Goal: Task Accomplishment & Management: Manage account settings

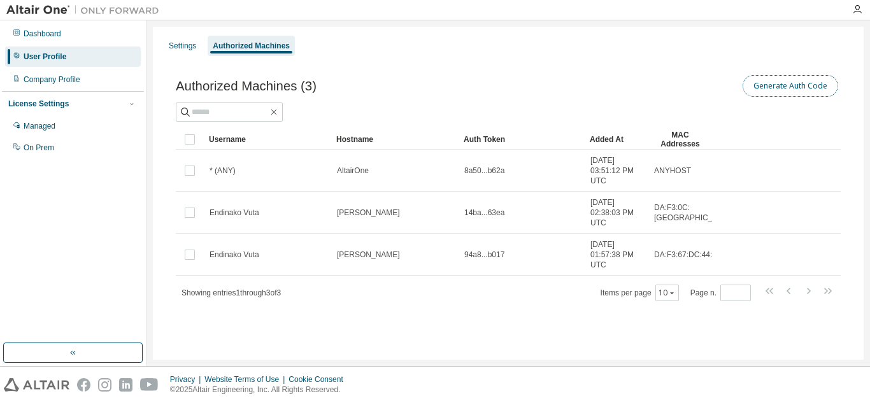
click at [761, 87] on button "Generate Auth Code" at bounding box center [791, 86] width 96 height 22
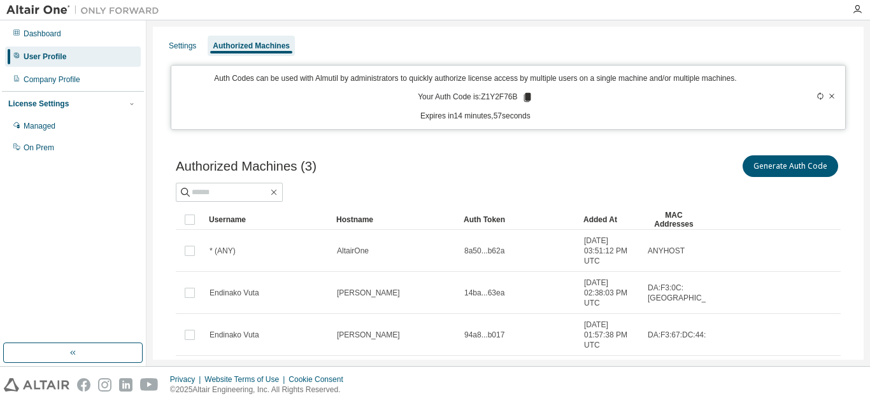
click at [524, 94] on icon at bounding box center [527, 97] width 7 height 9
click at [74, 33] on div "Dashboard" at bounding box center [73, 34] width 136 height 20
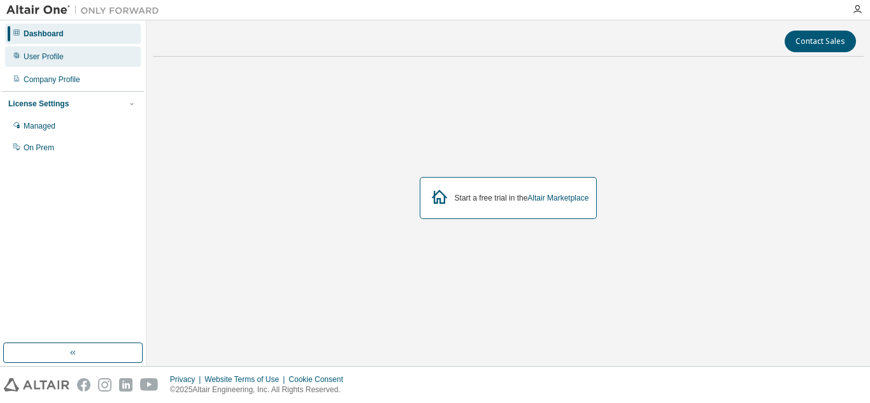
click at [66, 55] on div "User Profile" at bounding box center [73, 57] width 136 height 20
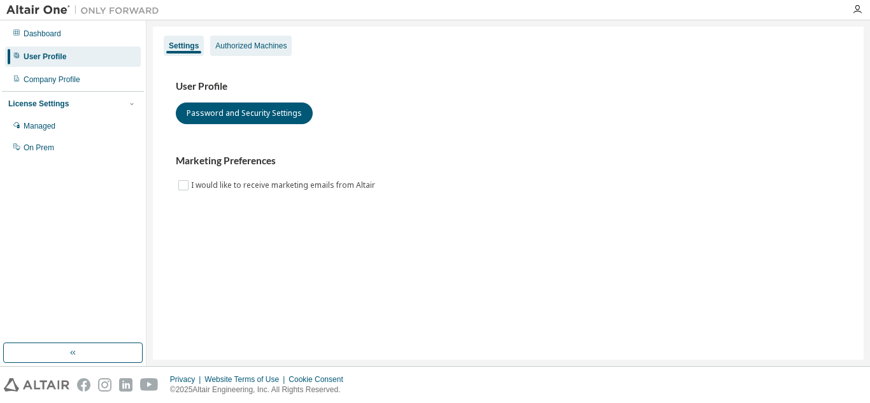
click at [259, 53] on div "Authorized Machines" at bounding box center [251, 46] width 82 height 20
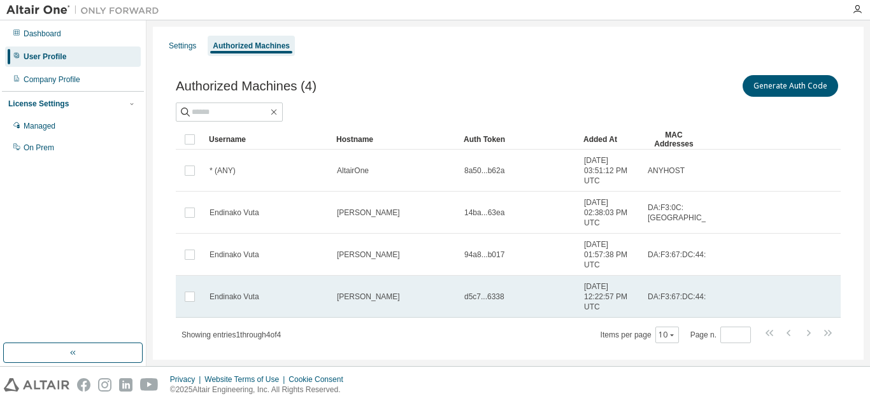
scroll to position [25, 0]
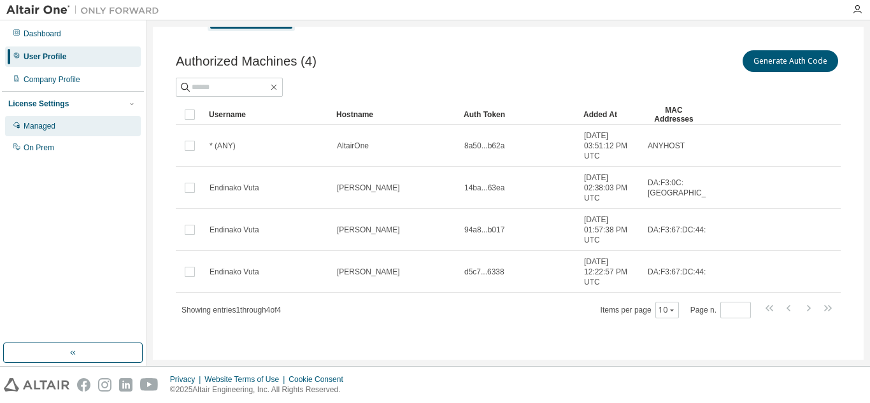
click at [80, 131] on div "Managed" at bounding box center [73, 126] width 136 height 20
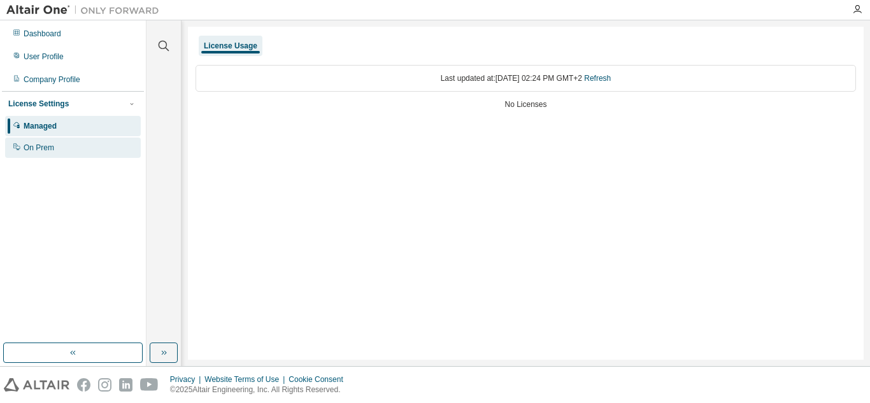
click at [68, 148] on div "On Prem" at bounding box center [73, 148] width 136 height 20
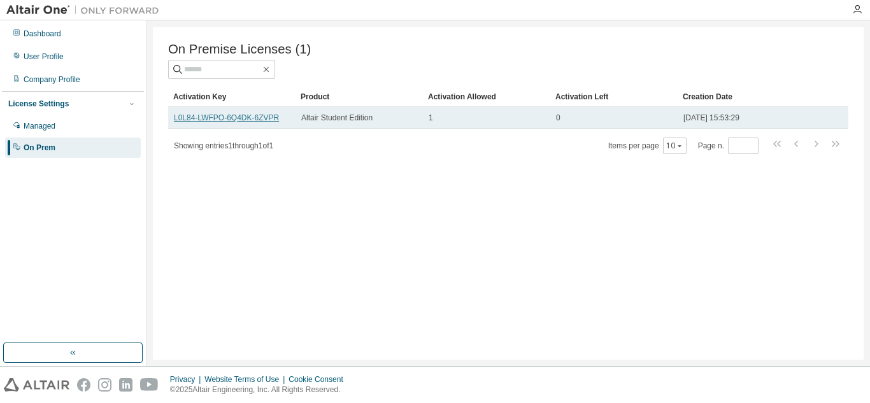
click at [207, 115] on link "L0L84-LWFPO-6Q4DK-6ZVPR" at bounding box center [226, 117] width 105 height 9
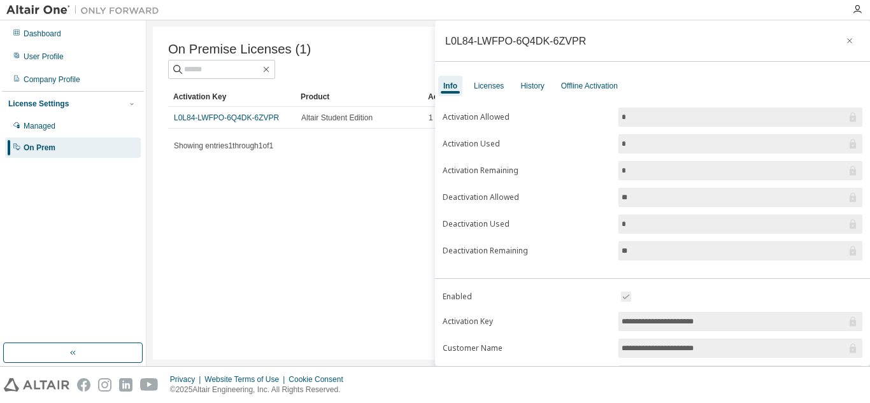
drag, startPoint x: 728, startPoint y: 319, endPoint x: 578, endPoint y: 327, distance: 149.9
click at [578, 327] on form "**********" at bounding box center [653, 400] width 420 height 222
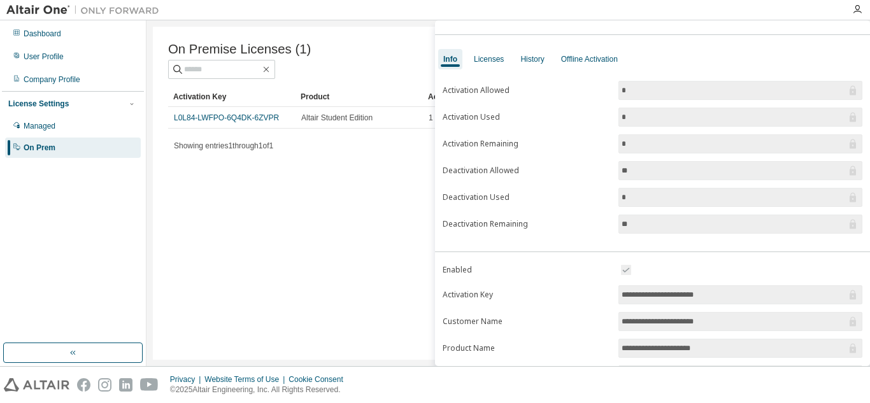
scroll to position [20, 0]
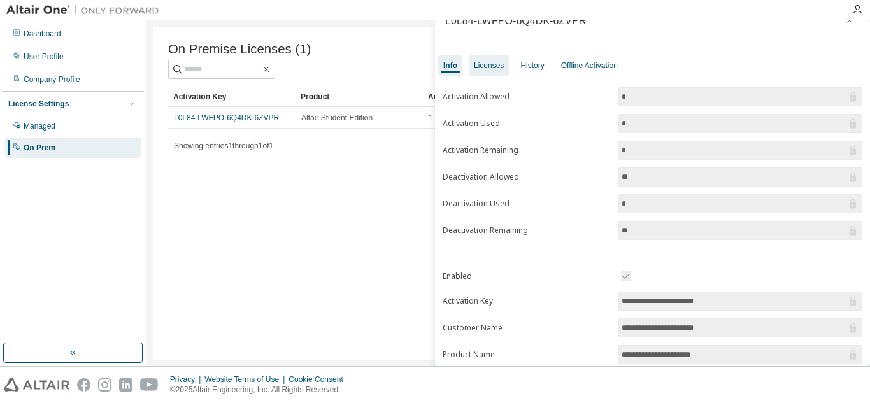
click at [484, 67] on div "Licenses" at bounding box center [489, 66] width 30 height 10
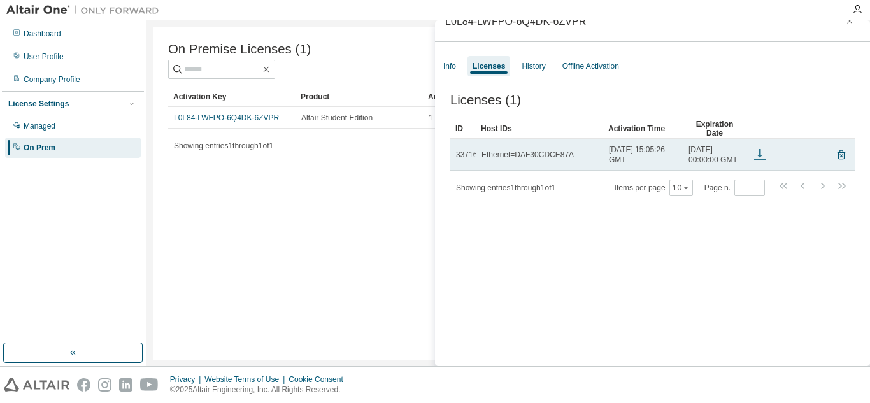
click at [757, 161] on icon at bounding box center [759, 154] width 15 height 15
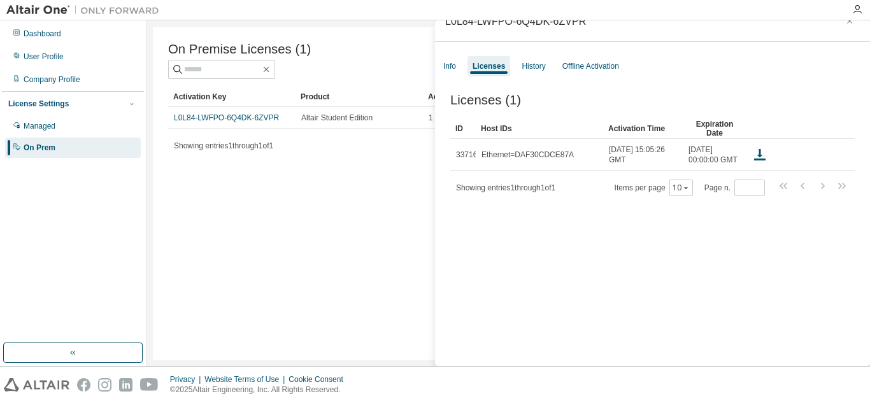
click at [530, 266] on div "Licenses (1) Clear Load Save Save As Field Operator Value Select filter Select …" at bounding box center [652, 222] width 435 height 289
